Goal: Task Accomplishment & Management: Manage account settings

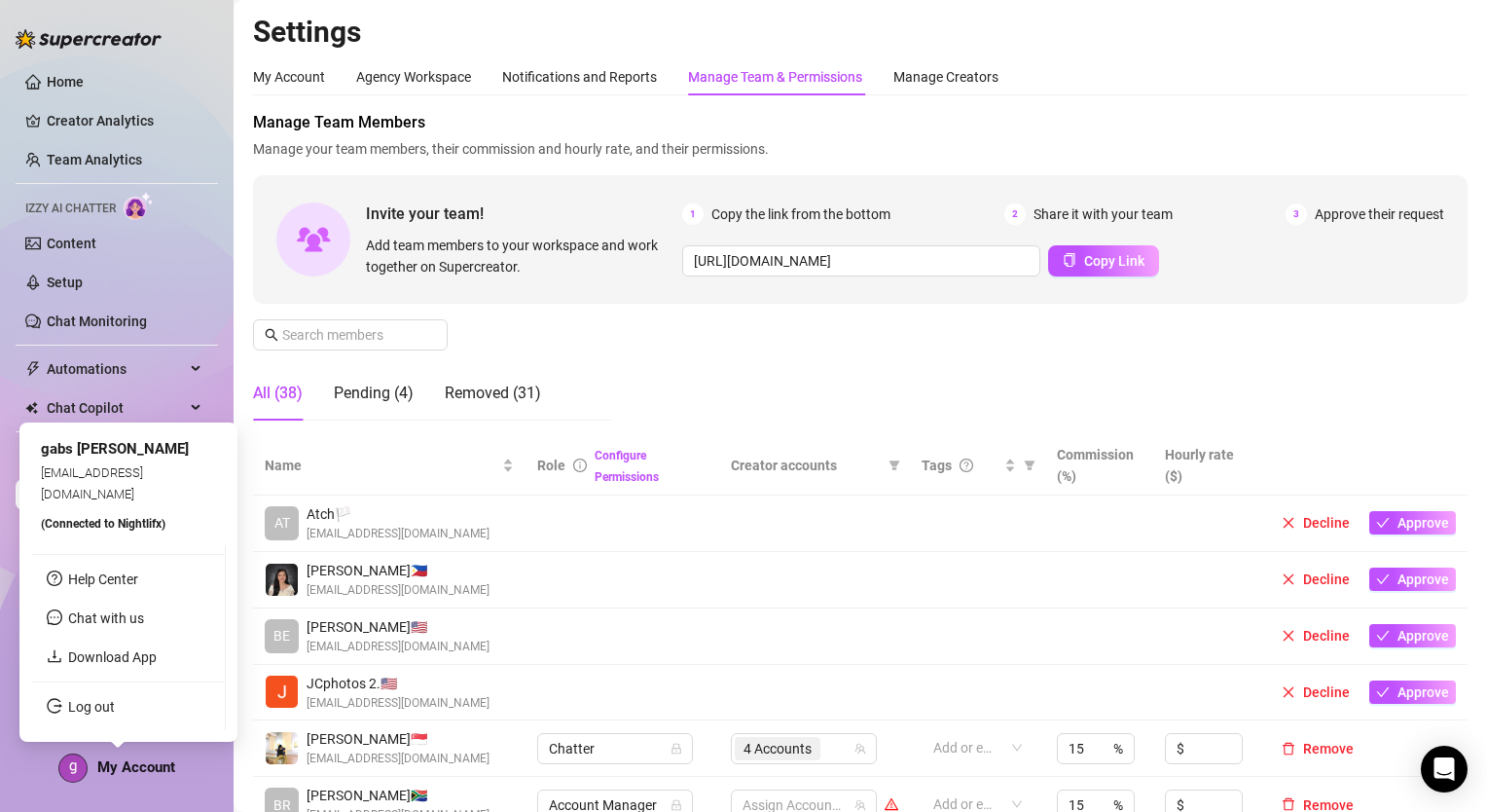
click at [151, 774] on span "My Account" at bounding box center [136, 767] width 78 height 18
click at [115, 707] on link "Log out" at bounding box center [92, 707] width 47 height 16
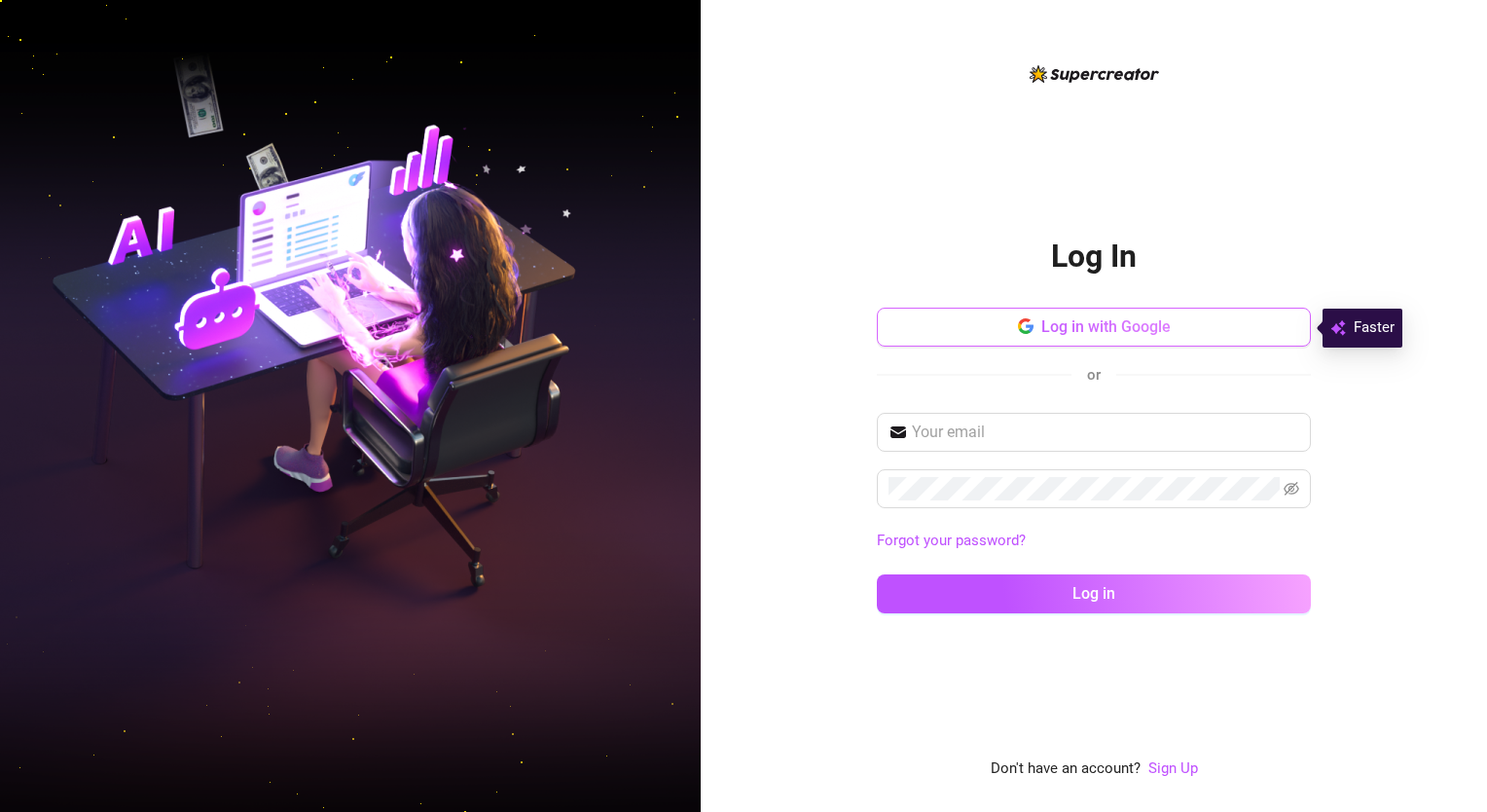
click at [947, 330] on button "Log in with Google" at bounding box center [1095, 327] width 434 height 39
